Goal: Task Accomplishment & Management: Use online tool/utility

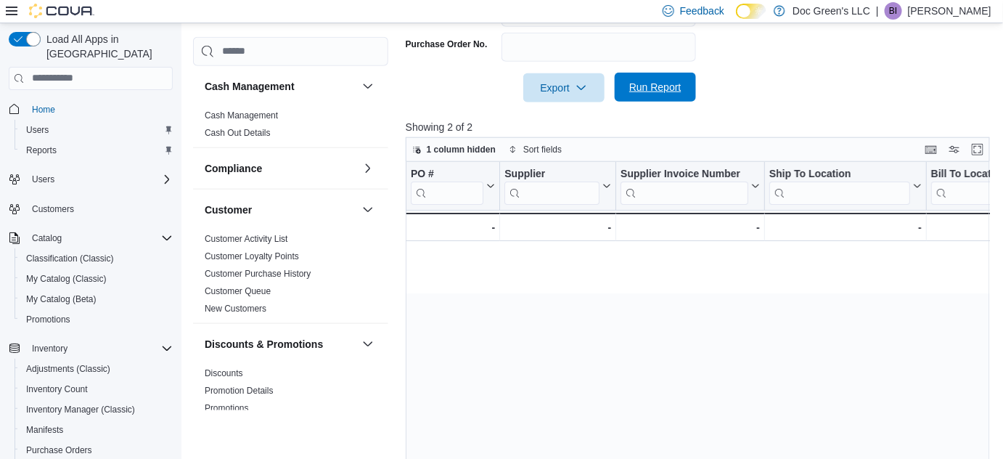
scroll to position [0, 1061]
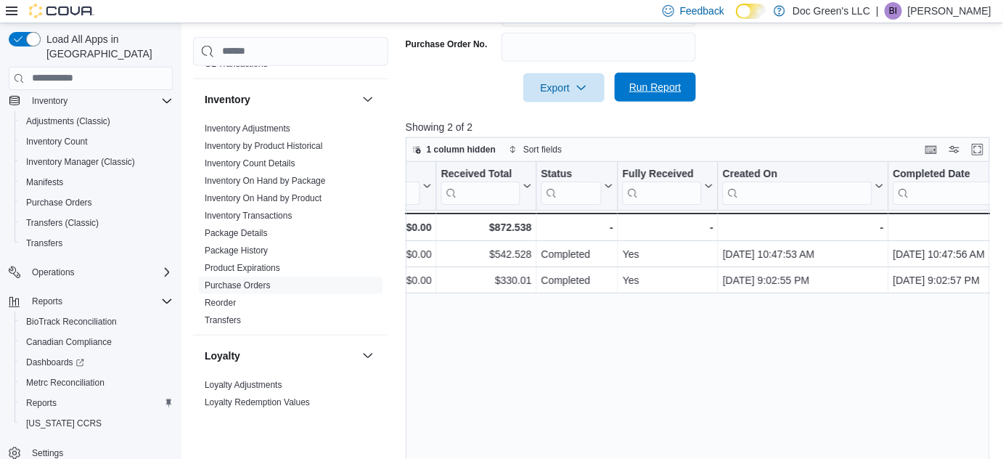
click at [660, 98] on span "Run Report" at bounding box center [656, 87] width 64 height 29
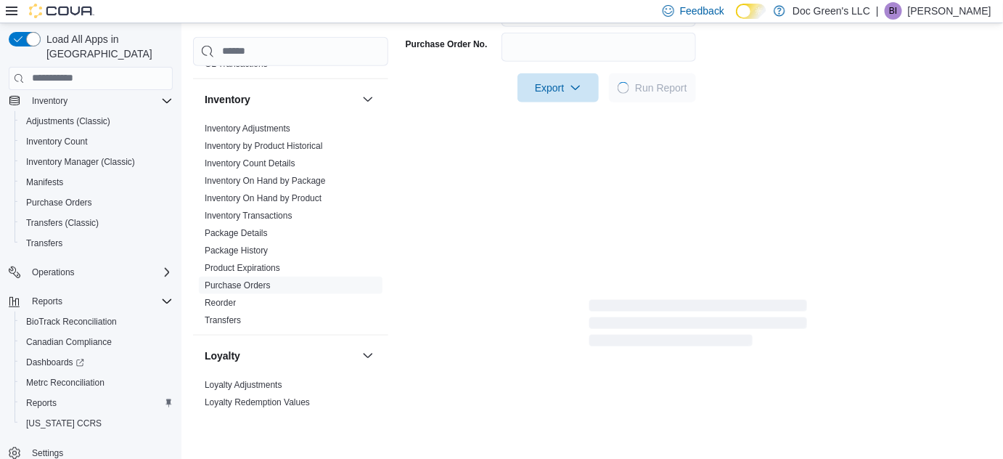
scroll to position [491, 0]
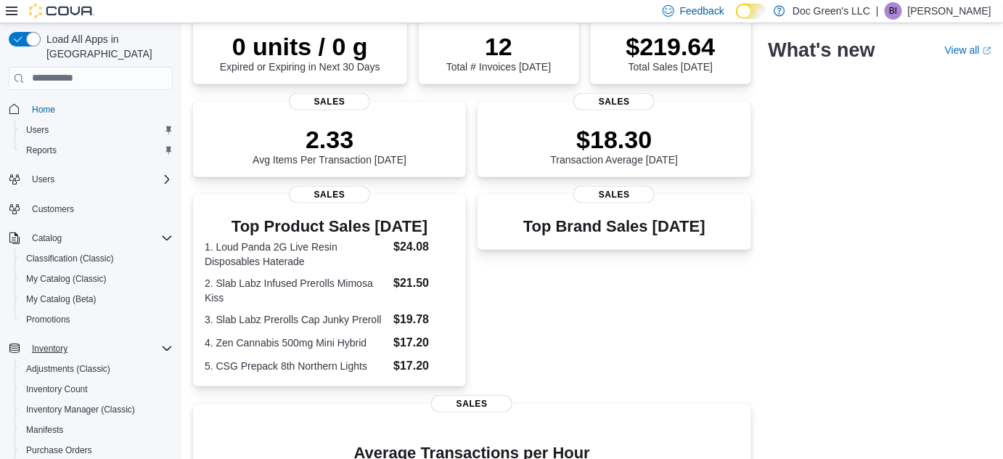
scroll to position [248, 0]
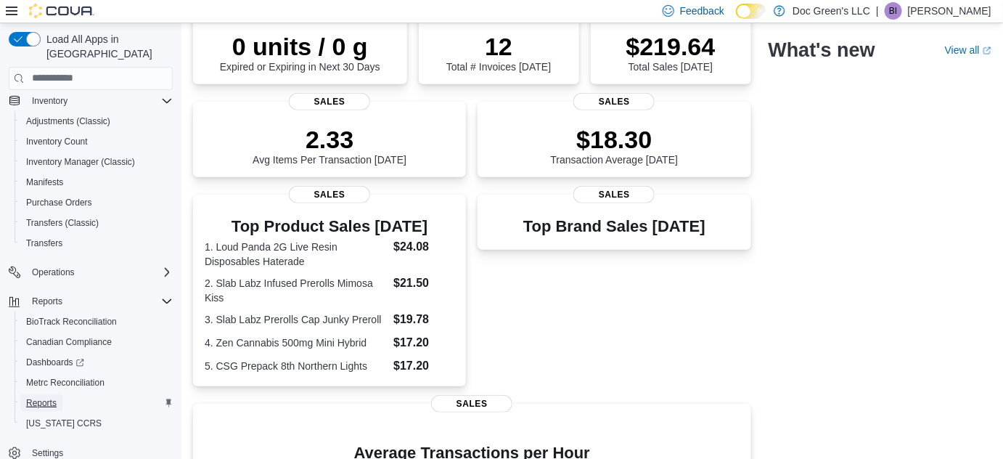
click at [31, 397] on span "Reports" at bounding box center [41, 403] width 30 height 12
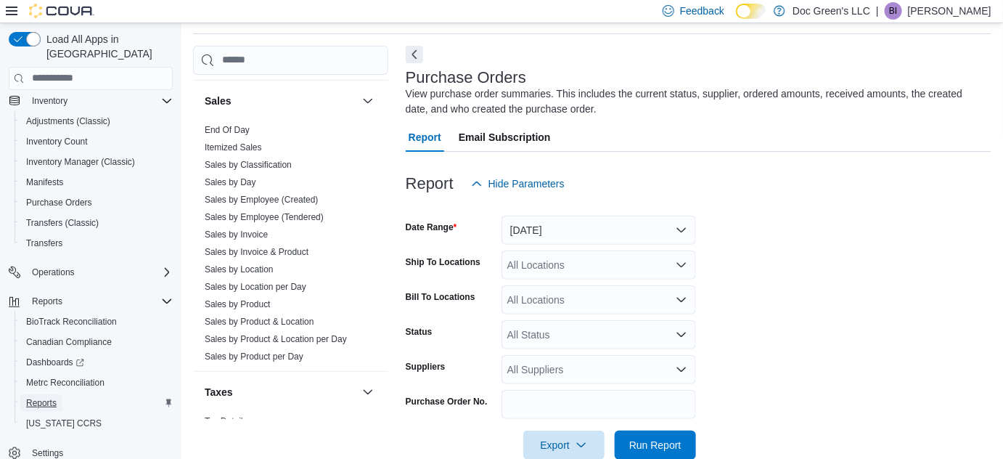
scroll to position [921, 0]
click at [246, 175] on link "Sales by Day" at bounding box center [231, 180] width 52 height 10
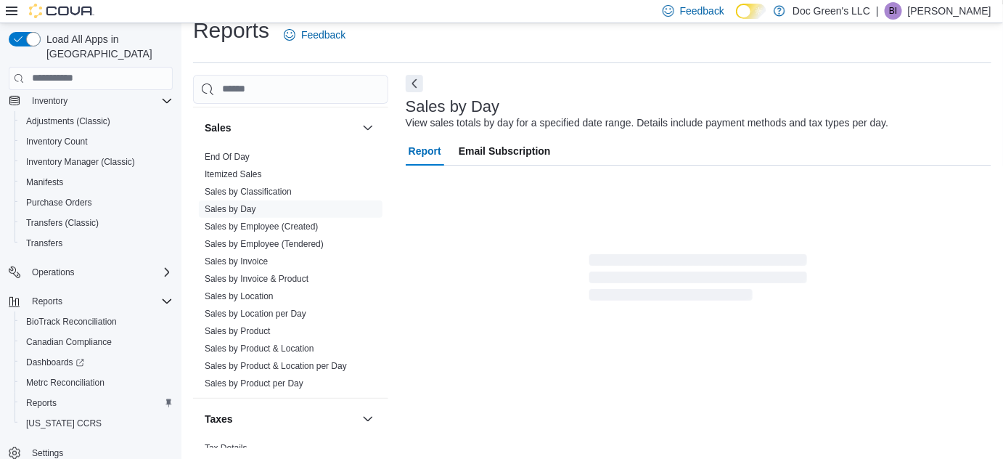
scroll to position [33, 0]
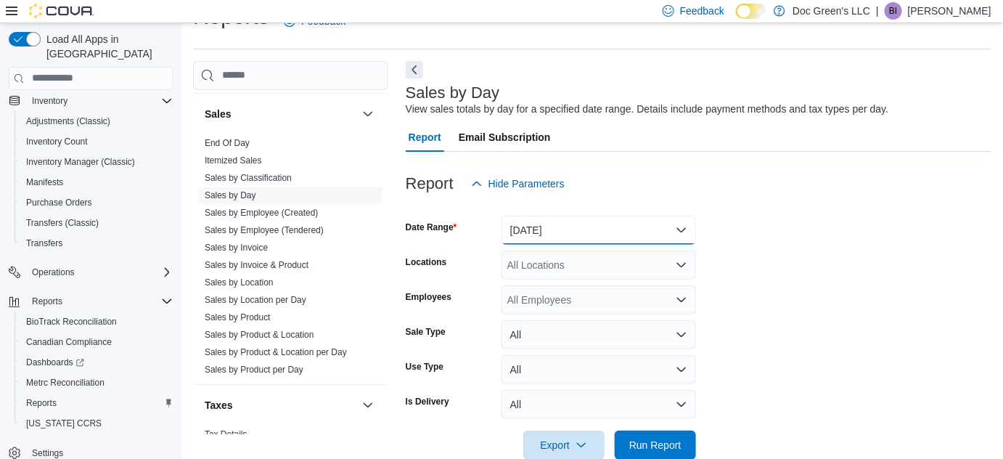
click at [564, 226] on button "[DATE]" at bounding box center [599, 230] width 195 height 29
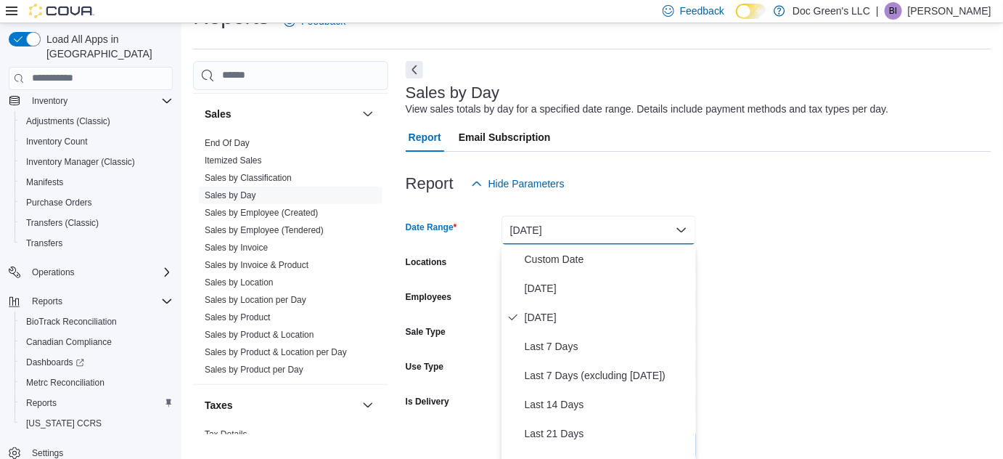
scroll to position [36, 0]
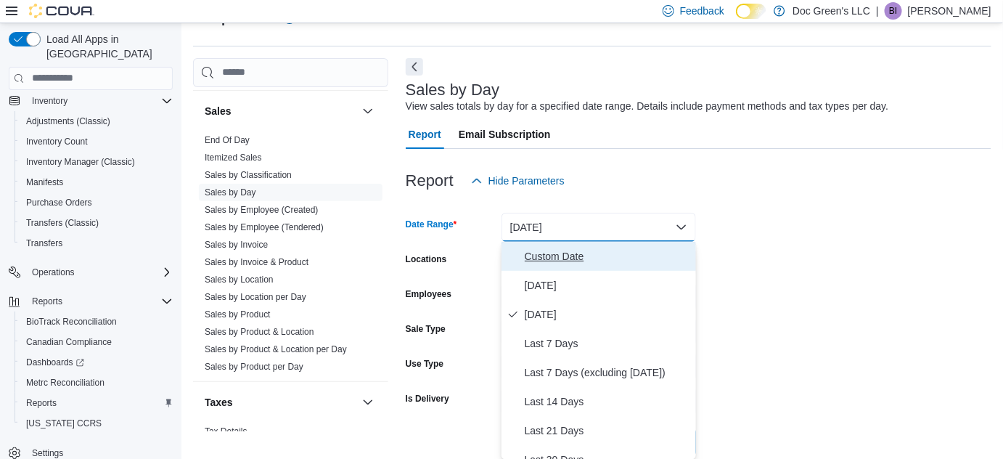
click at [532, 262] on span "Custom Date" at bounding box center [608, 256] width 166 height 17
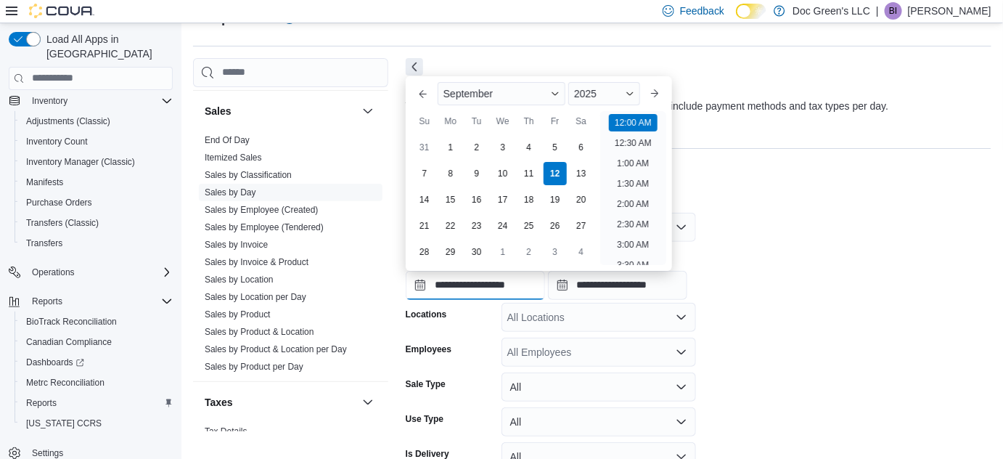
click at [472, 286] on input "**********" at bounding box center [475, 285] width 139 height 29
click at [528, 168] on div "11" at bounding box center [528, 172] width 25 height 25
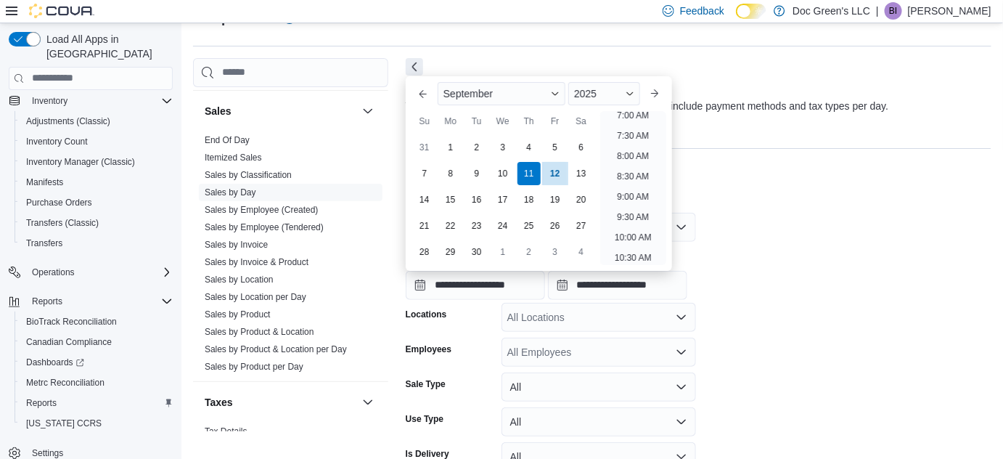
scroll to position [294, 0]
click at [633, 148] on li "8:00 AM" at bounding box center [633, 153] width 44 height 17
type input "**********"
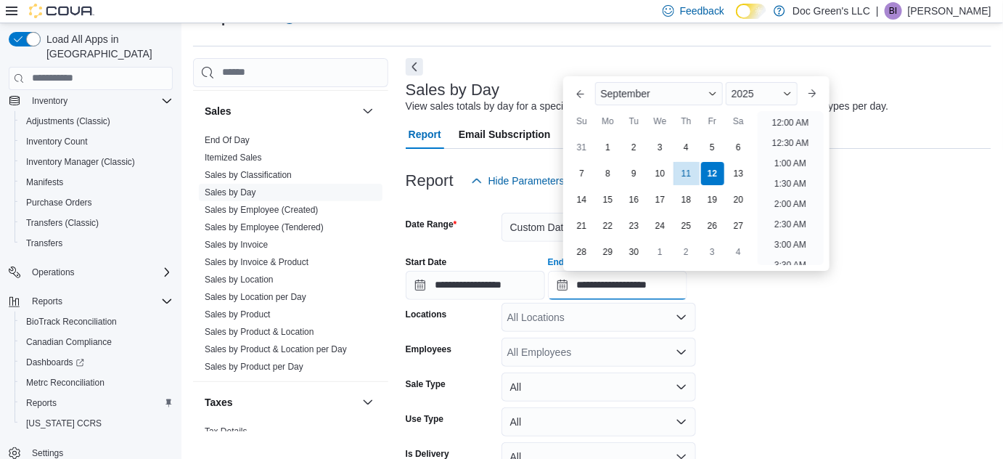
click at [619, 285] on input "**********" at bounding box center [617, 285] width 139 height 29
click at [796, 155] on li "2:00 AM" at bounding box center [791, 160] width 44 height 17
type input "**********"
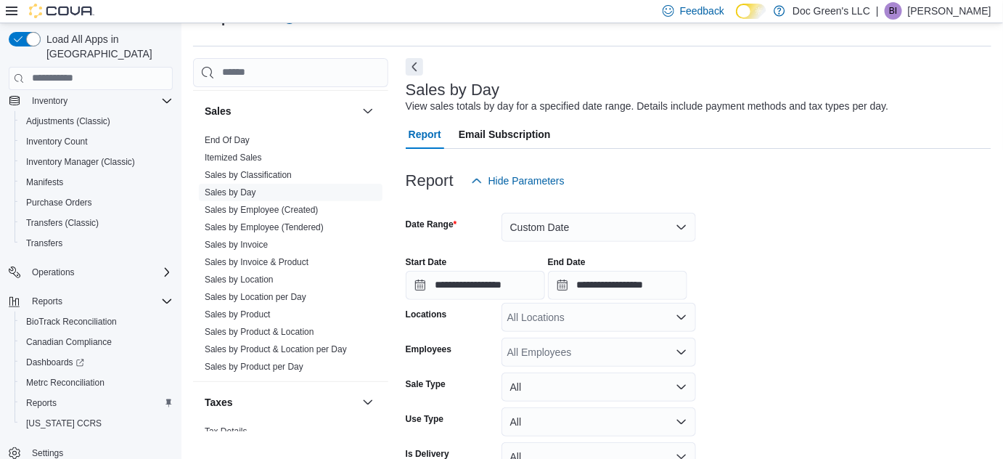
scroll to position [117, 0]
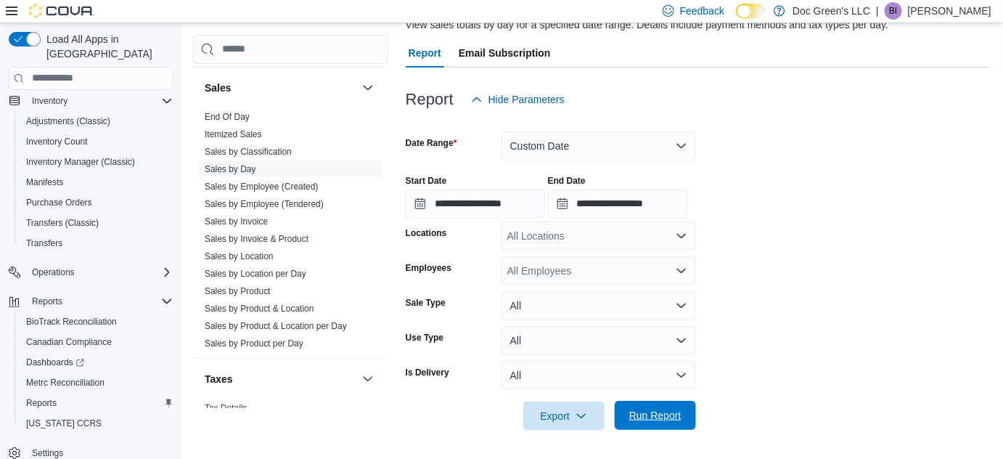
click at [649, 417] on span "Run Report" at bounding box center [655, 415] width 52 height 15
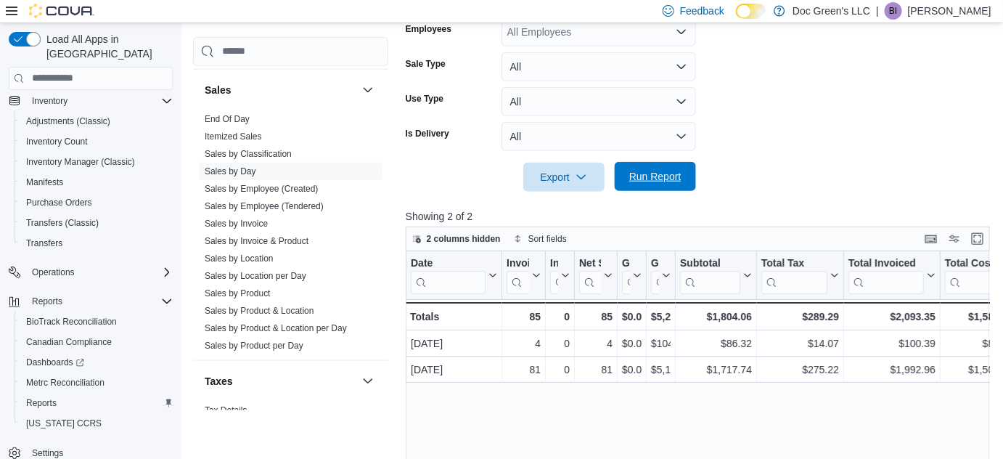
scroll to position [367, 0]
